Goal: Ask a question

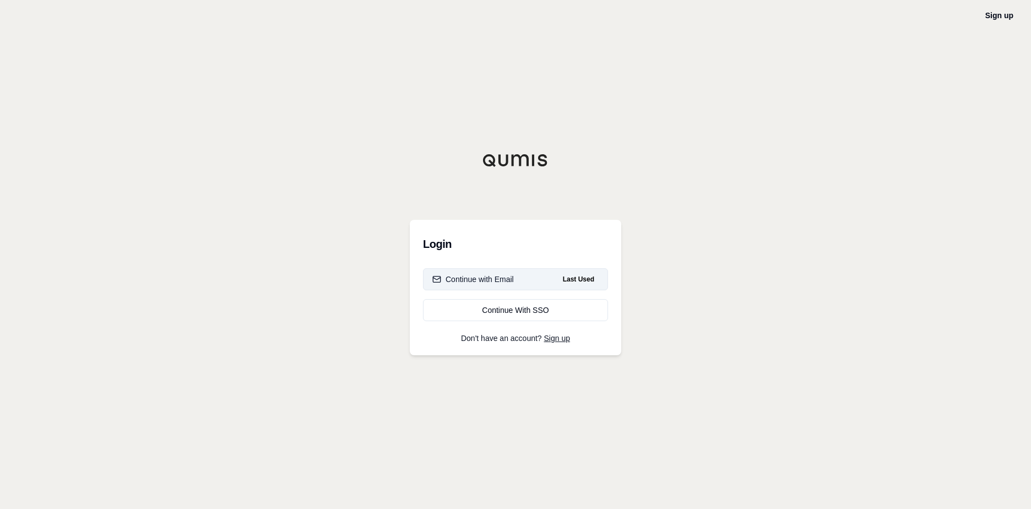
click at [475, 274] on div "Continue with Email" at bounding box center [474, 279] width 82 height 11
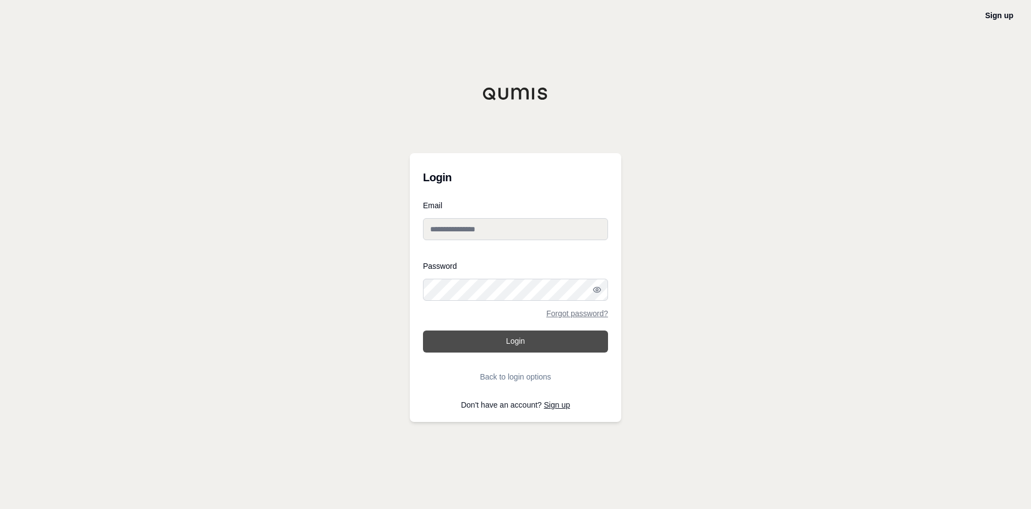
click at [508, 339] on button "Login" at bounding box center [515, 342] width 185 height 22
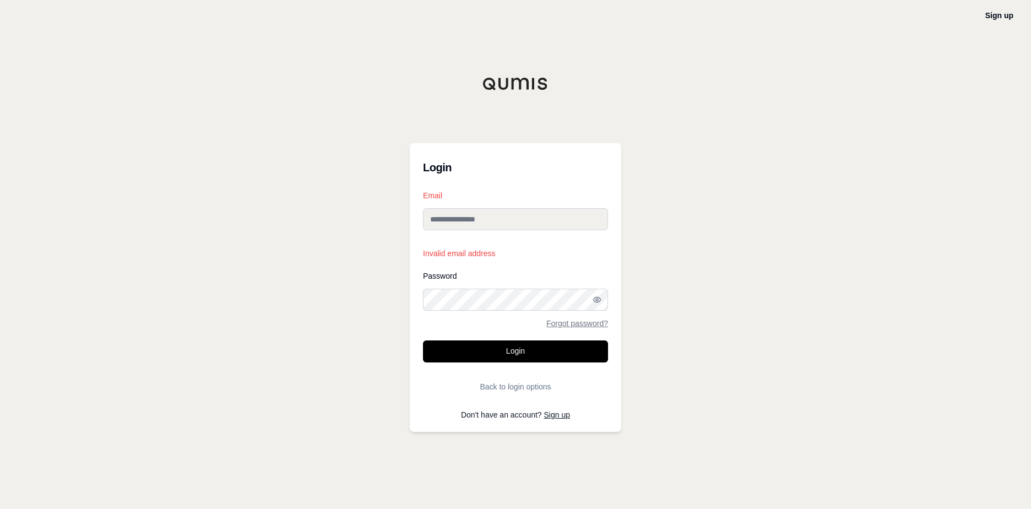
click at [507, 226] on input "Email" at bounding box center [515, 219] width 185 height 22
type input "**********"
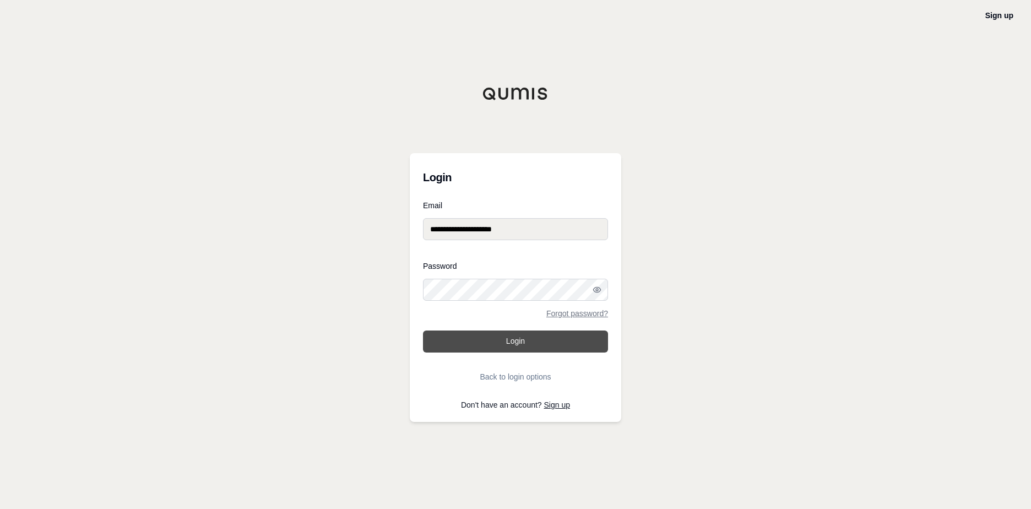
click at [515, 342] on button "Login" at bounding box center [515, 342] width 185 height 22
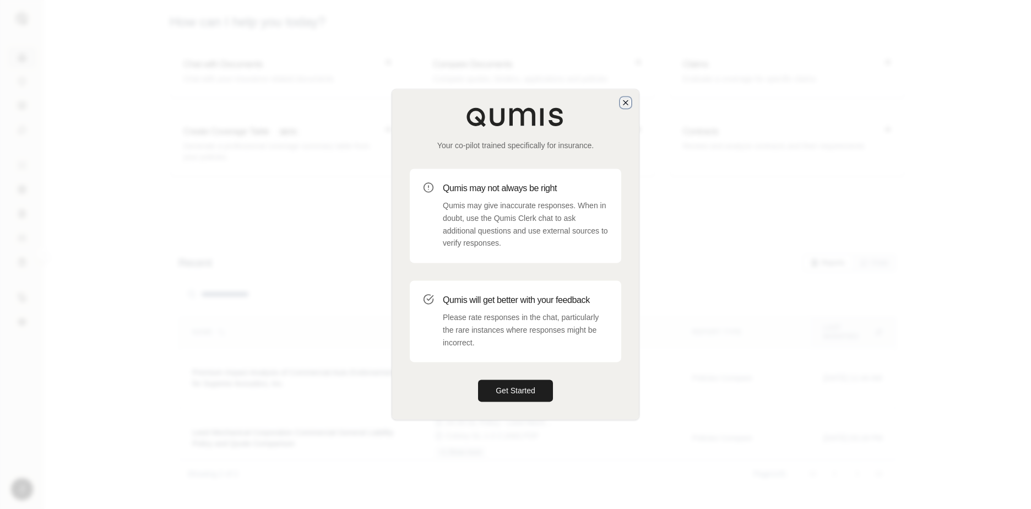
click at [625, 106] on icon "button" at bounding box center [625, 102] width 9 height 9
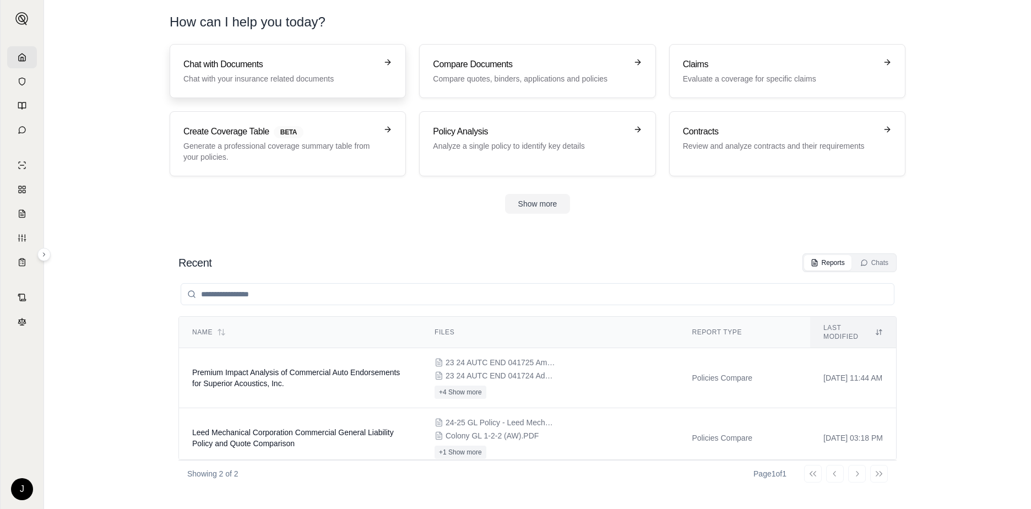
click at [340, 86] on link "Chat with Documents Chat with your insurance related documents" at bounding box center [288, 71] width 236 height 54
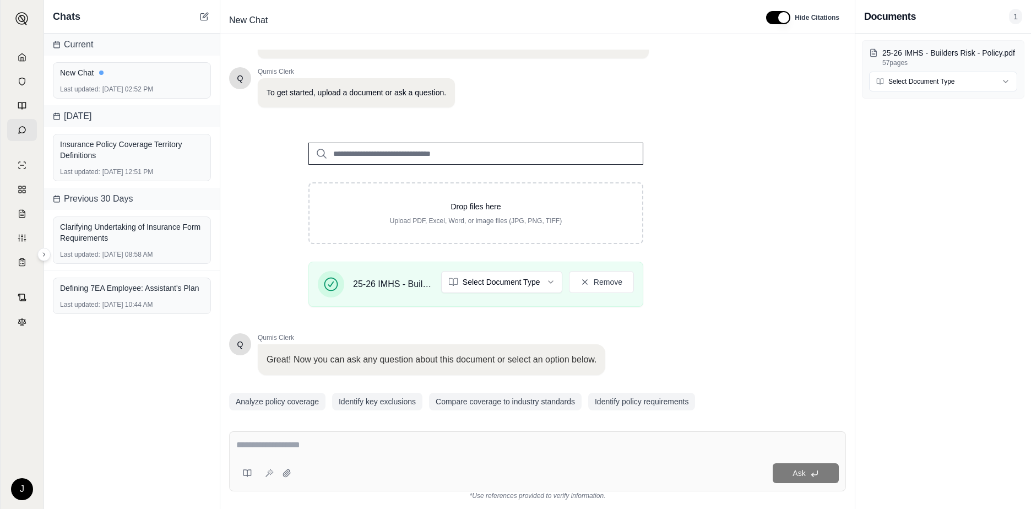
scroll to position [86, 0]
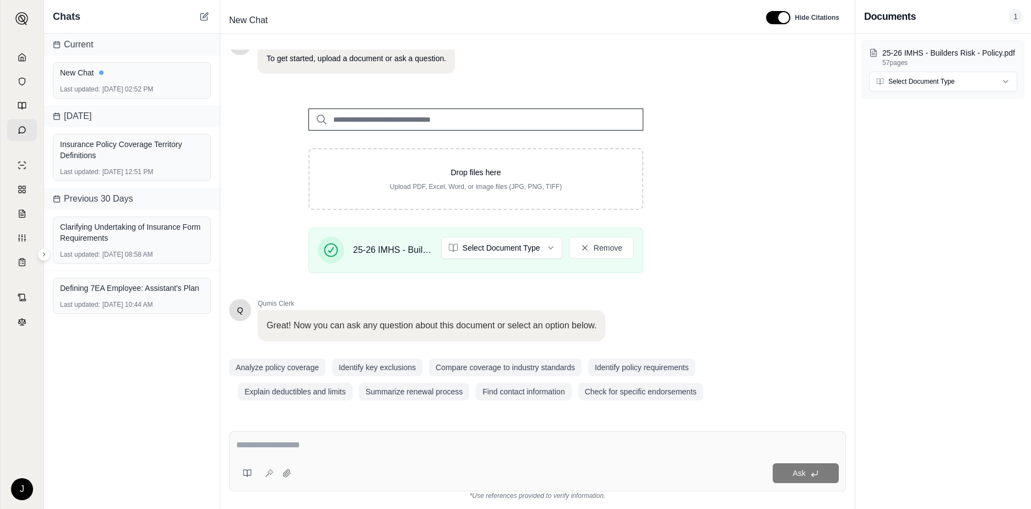
click at [335, 453] on div at bounding box center [537, 447] width 603 height 17
click at [261, 443] on textarea at bounding box center [537, 445] width 603 height 13
type textarea "**********"
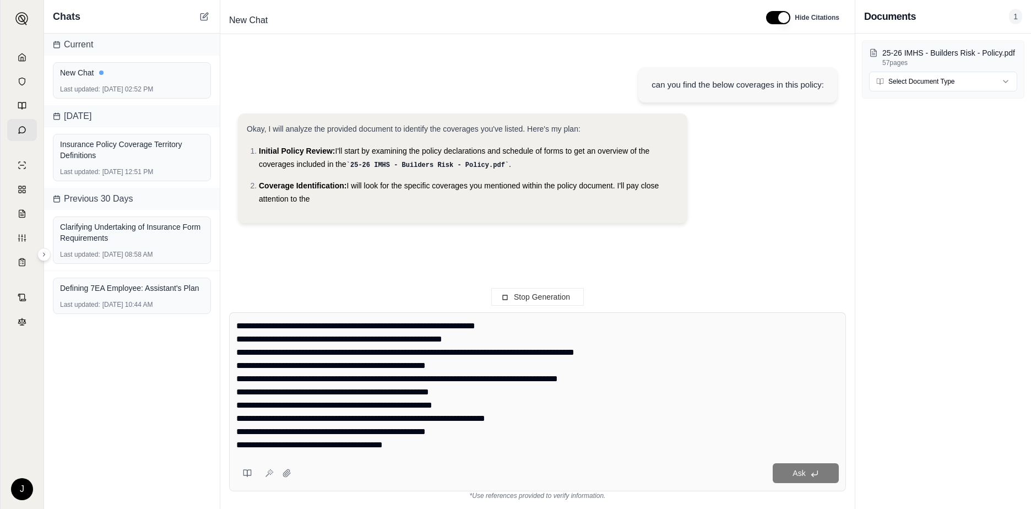
scroll to position [183, 0]
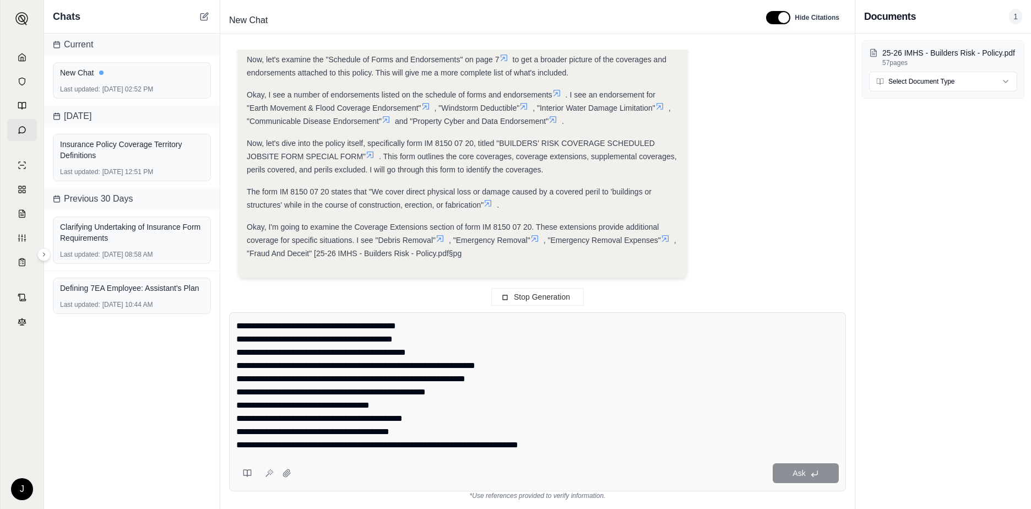
type textarea "**********"
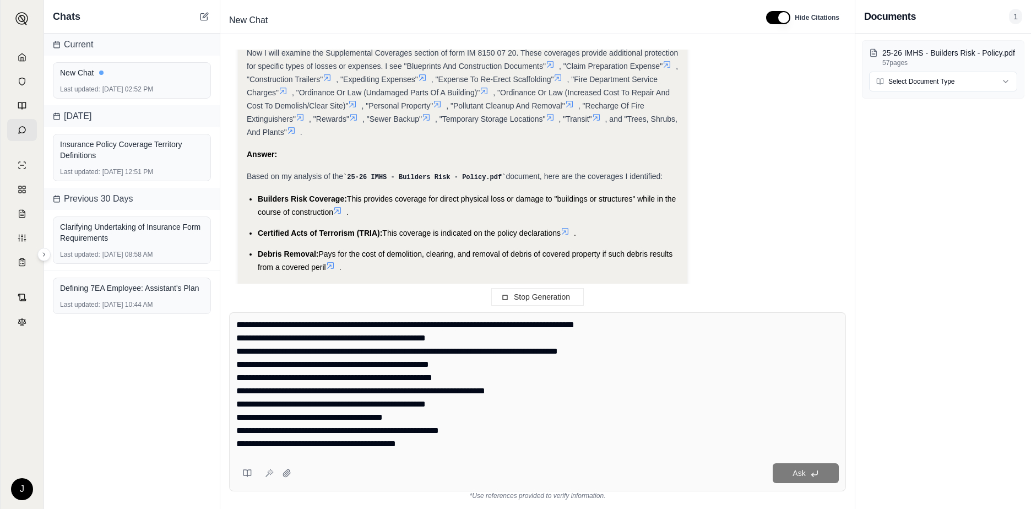
scroll to position [0, 0]
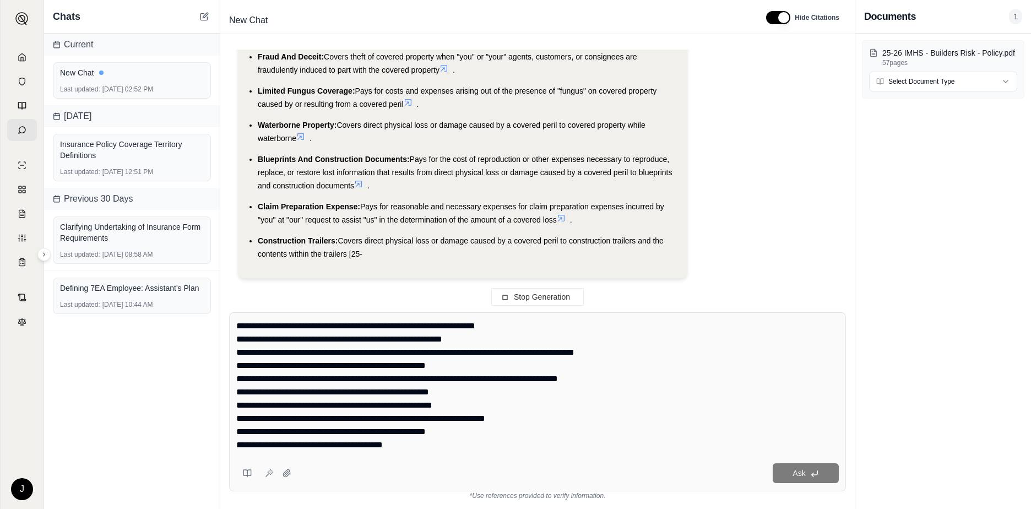
click at [255, 332] on textarea at bounding box center [537, 386] width 603 height 132
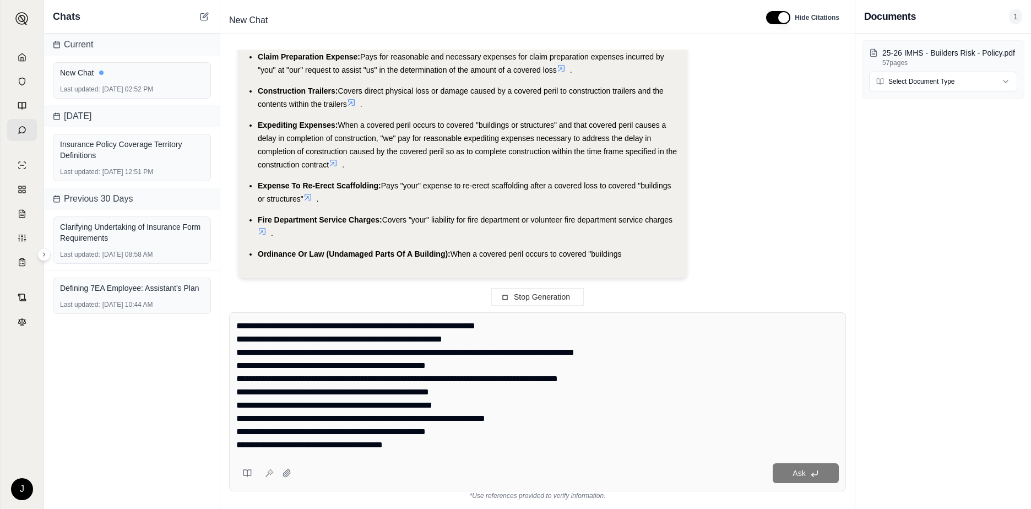
click at [237, 327] on textarea at bounding box center [537, 386] width 603 height 132
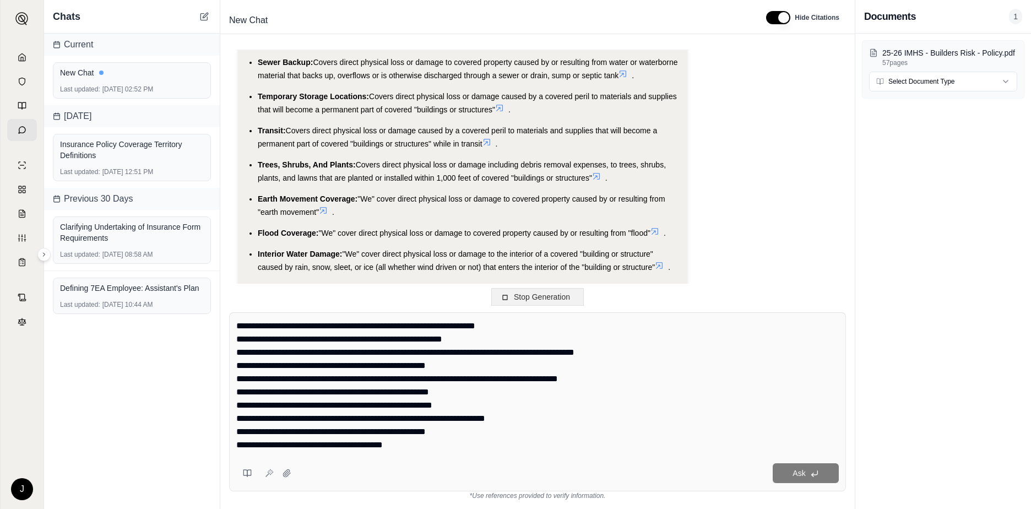
click at [530, 300] on span "Stop Generation" at bounding box center [542, 297] width 56 height 9
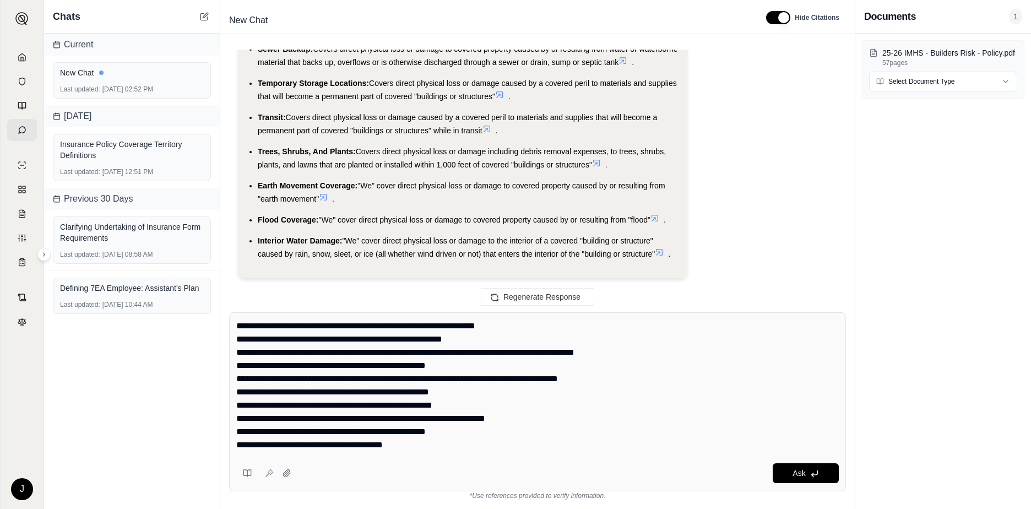
click at [331, 351] on textarea at bounding box center [537, 386] width 603 height 132
click at [235, 326] on div "Ask" at bounding box center [537, 401] width 617 height 179
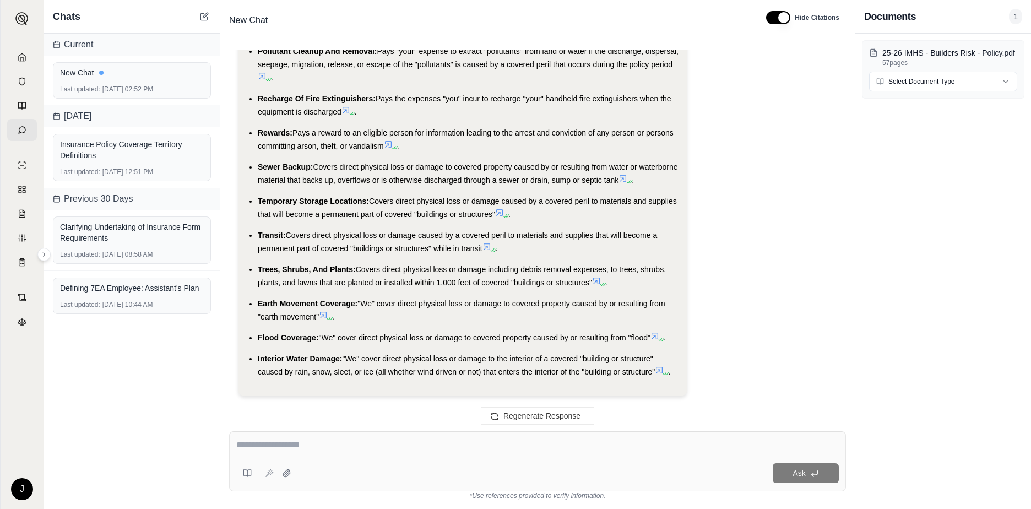
scroll to position [1320, 0]
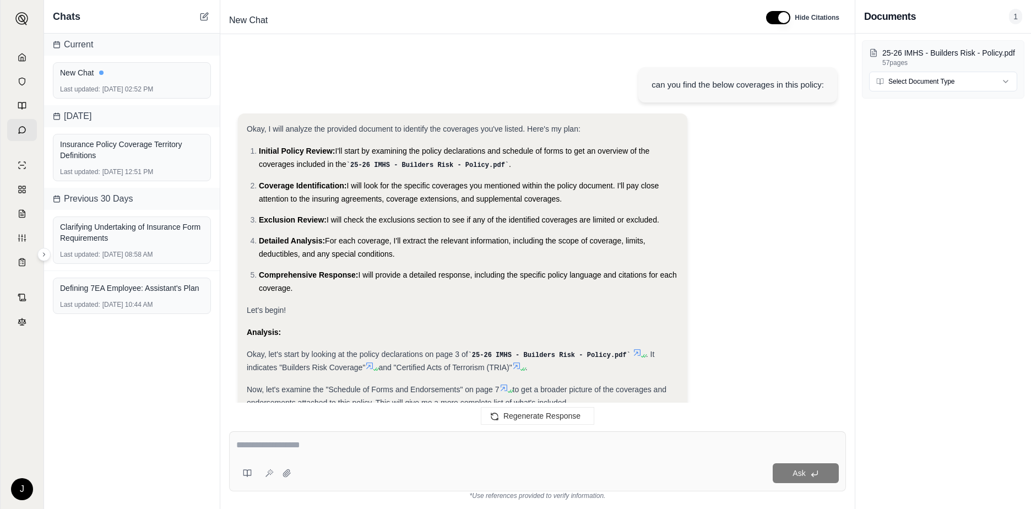
scroll to position [1350, 0]
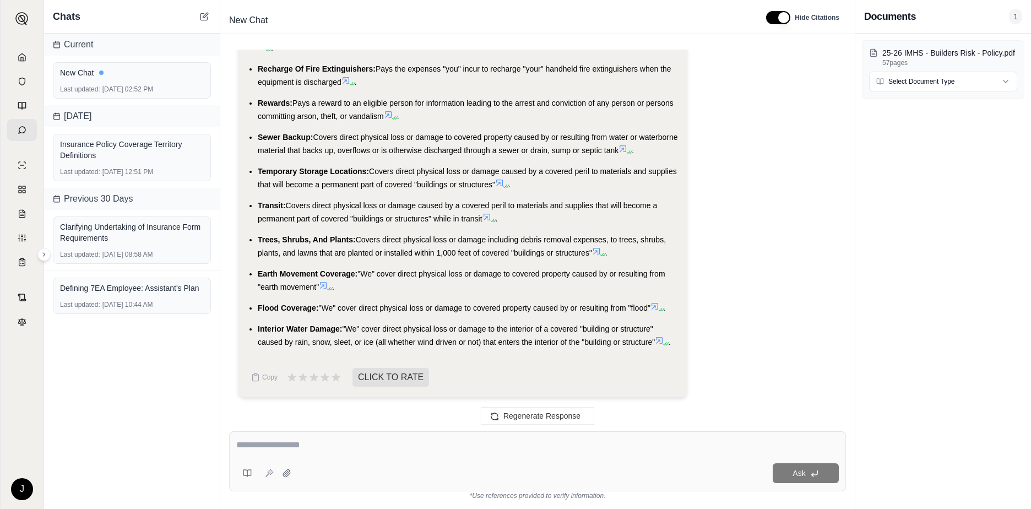
click at [419, 462] on div "Ask" at bounding box center [537, 461] width 617 height 60
click at [424, 462] on div "Ask" at bounding box center [537, 461] width 617 height 60
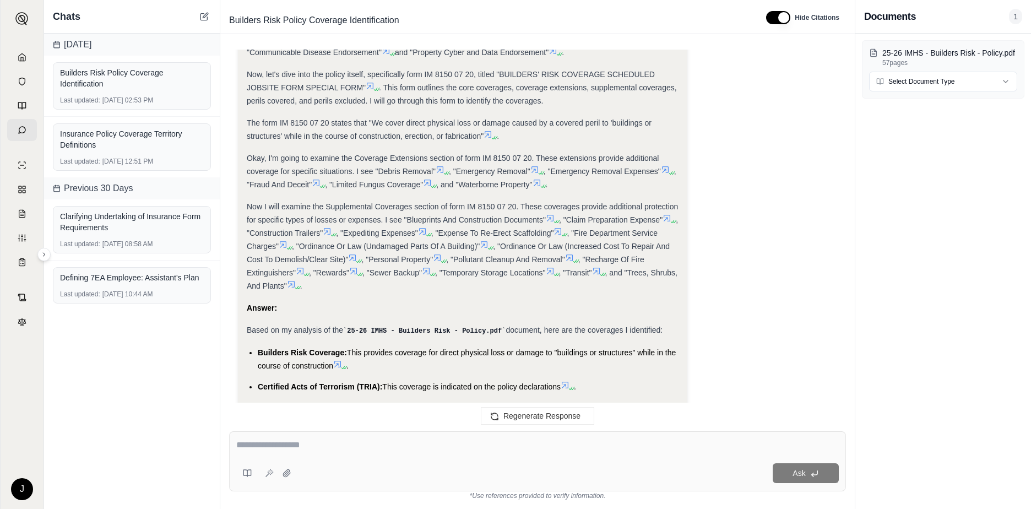
scroll to position [453, 0]
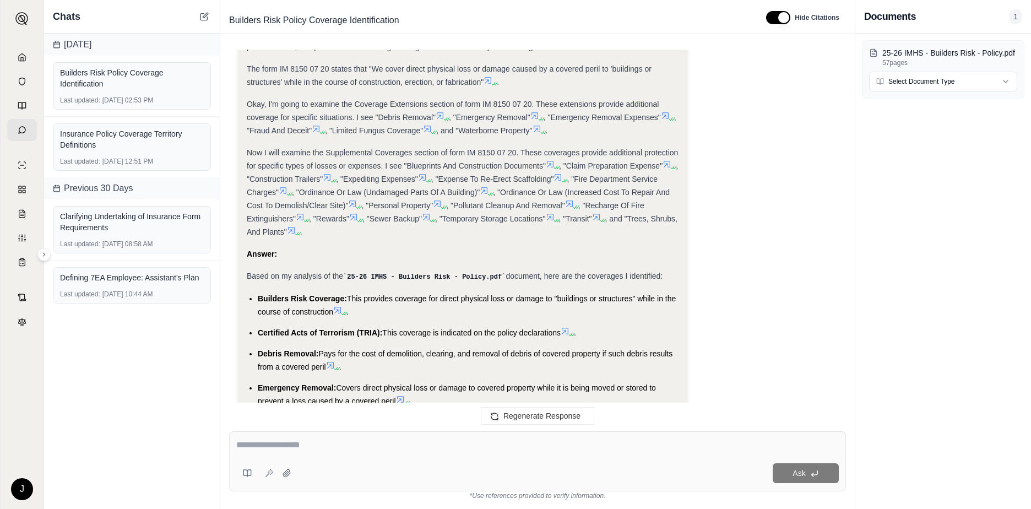
click at [306, 451] on textarea at bounding box center [537, 445] width 603 height 13
click at [326, 461] on div "**********" at bounding box center [537, 461] width 617 height 60
paste textarea "**********"
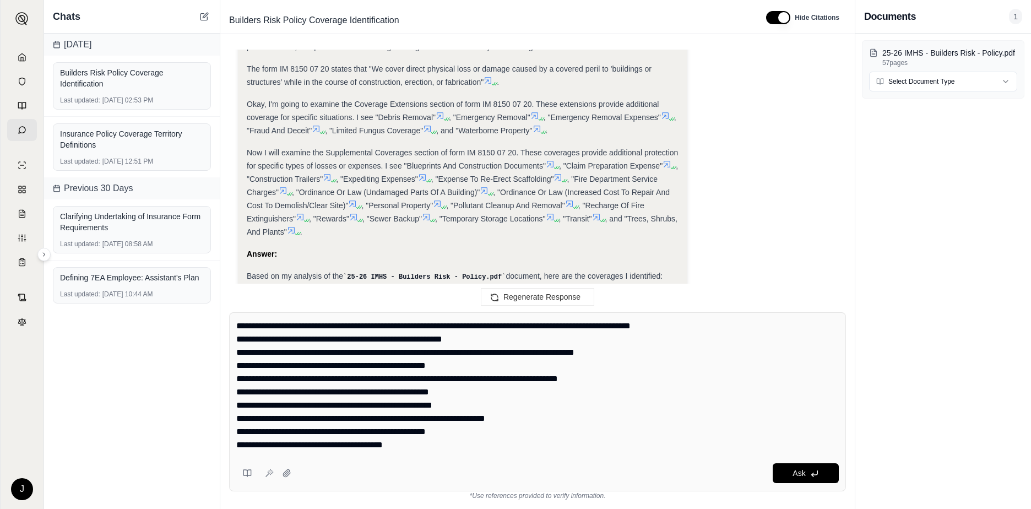
scroll to position [183, 0]
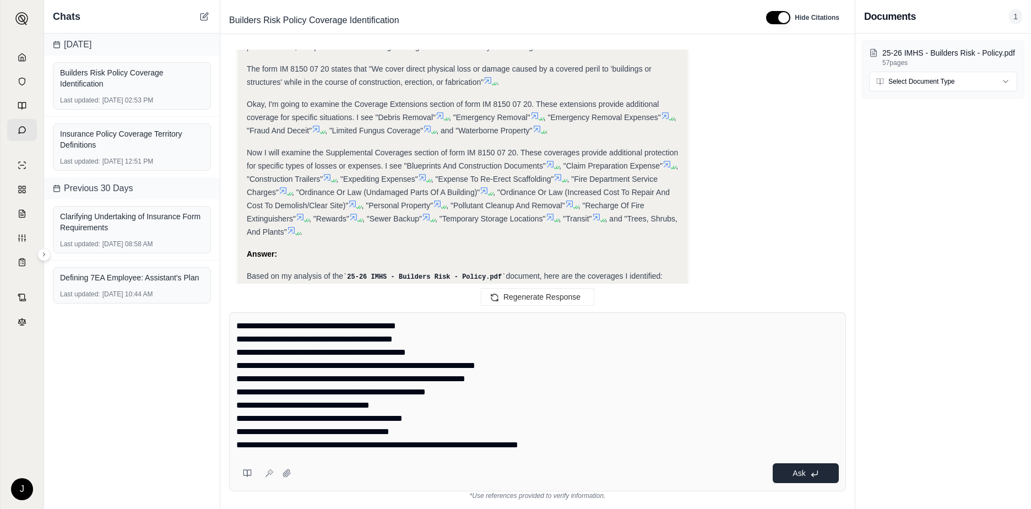
type textarea "**********"
click at [805, 478] on button "Ask" at bounding box center [806, 473] width 66 height 20
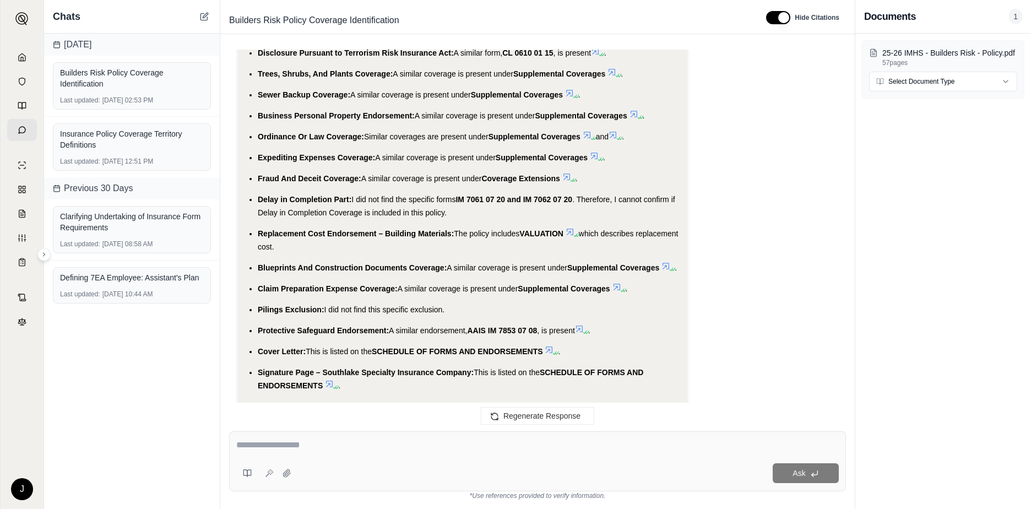
scroll to position [3300, 0]
